Goal: Information Seeking & Learning: Learn about a topic

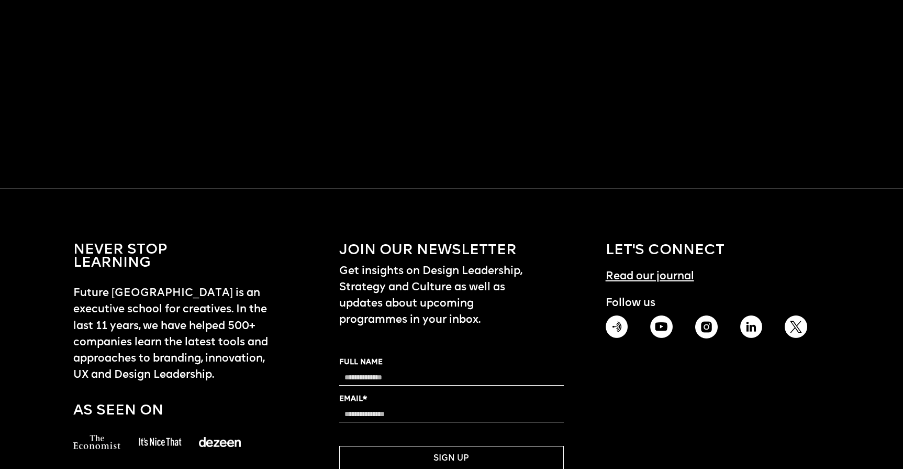
scroll to position [1031, 0]
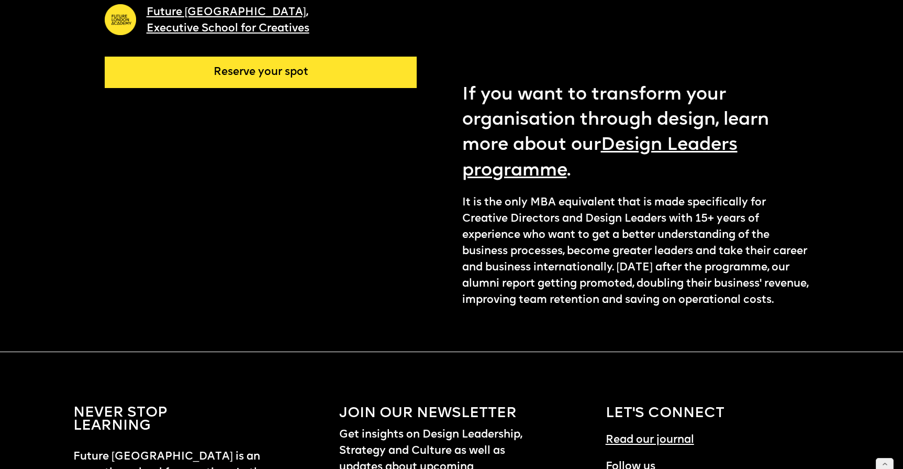
scroll to position [419, 0]
drag, startPoint x: 566, startPoint y: 320, endPoint x: 461, endPoint y: 201, distance: 158.5
copy p "It is the only MBA equivalent that is made specifically for Creative Directors …"
